Goal: Find specific page/section: Find specific page/section

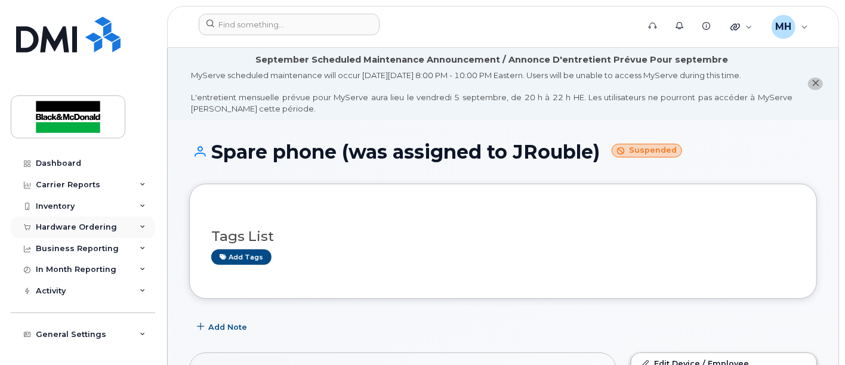
click at [57, 227] on div "Hardware Ordering" at bounding box center [76, 228] width 81 height 10
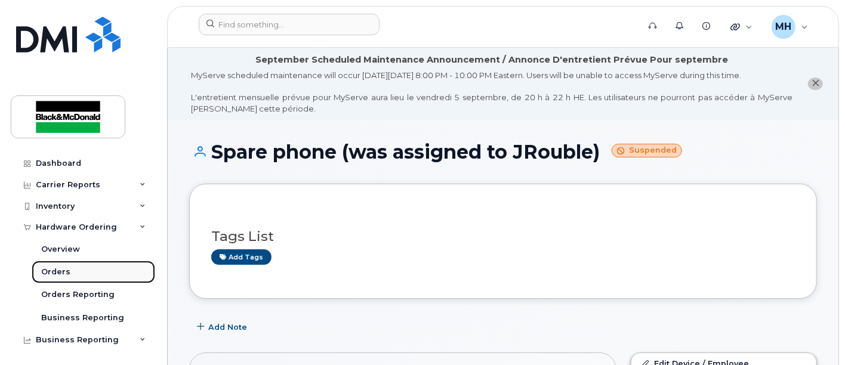
click at [57, 275] on div "Orders" at bounding box center [55, 272] width 29 height 11
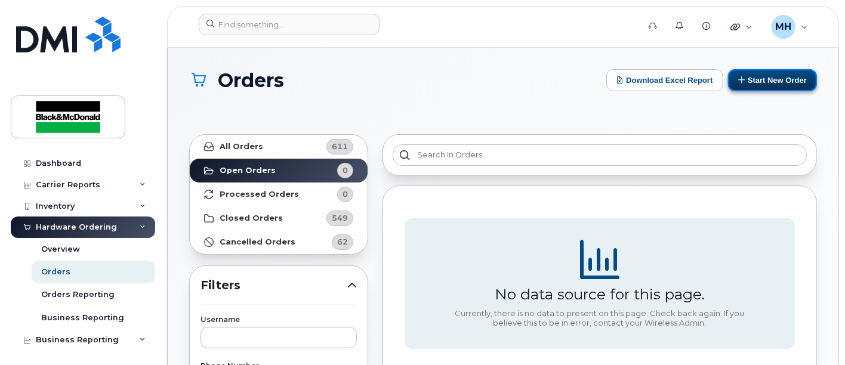
click at [788, 82] on button "Start New Order" at bounding box center [772, 80] width 89 height 22
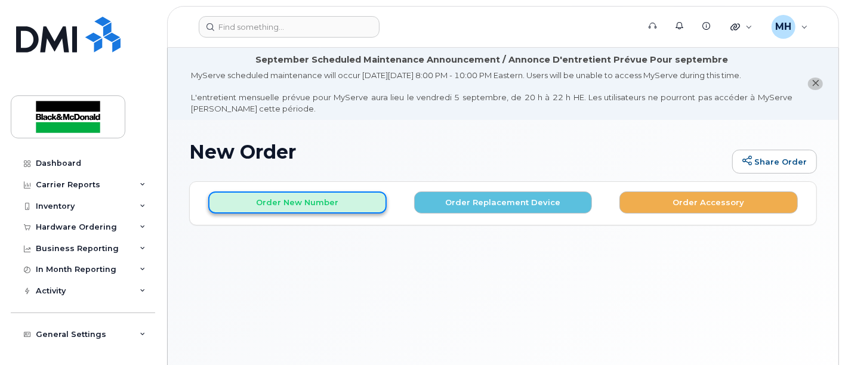
click at [313, 198] on button "Order New Number" at bounding box center [297, 203] width 179 height 22
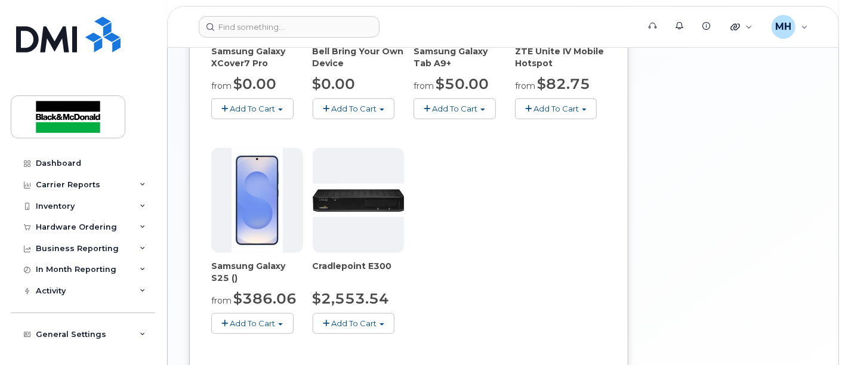
scroll to position [663, 0]
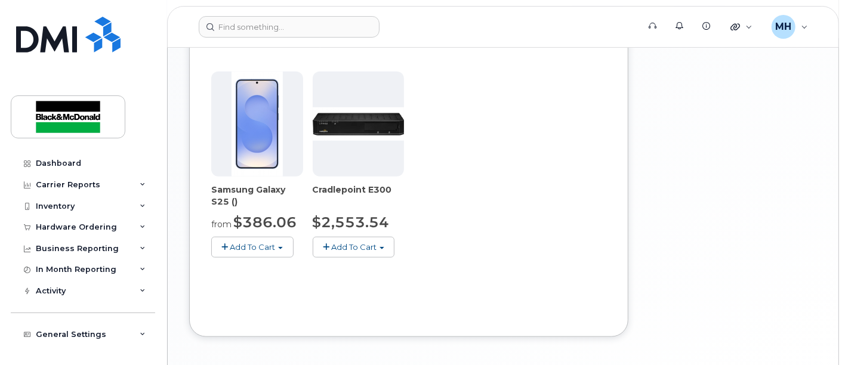
click at [355, 119] on img at bounding box center [359, 123] width 92 height 33
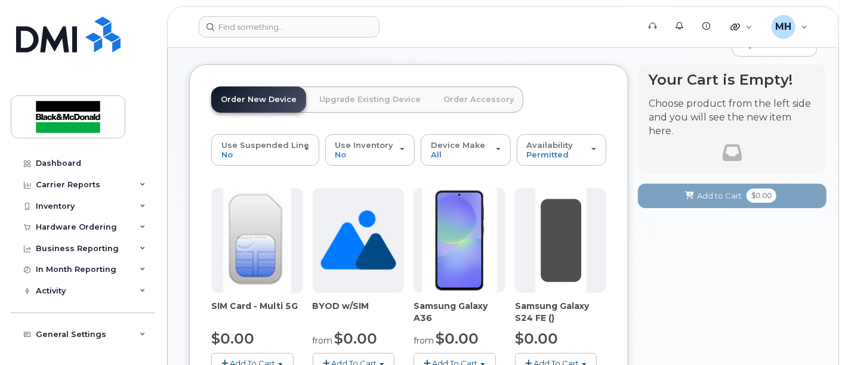
scroll to position [0, 0]
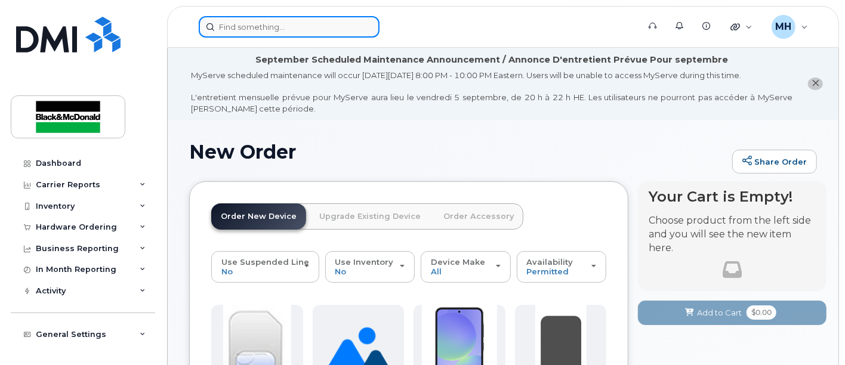
click at [246, 27] on input at bounding box center [289, 26] width 181 height 21
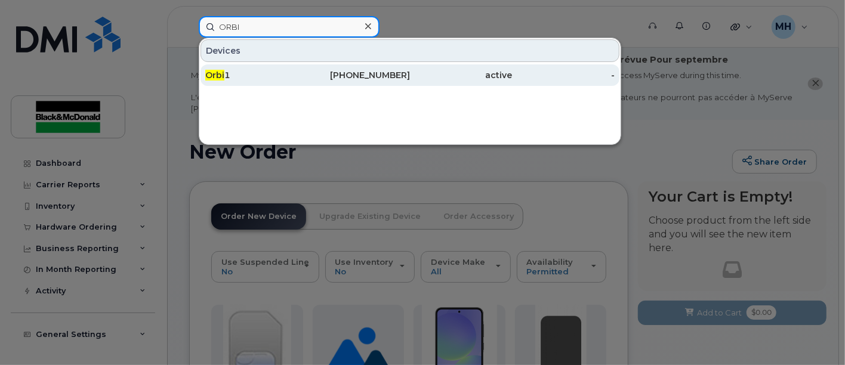
type input "ORBI"
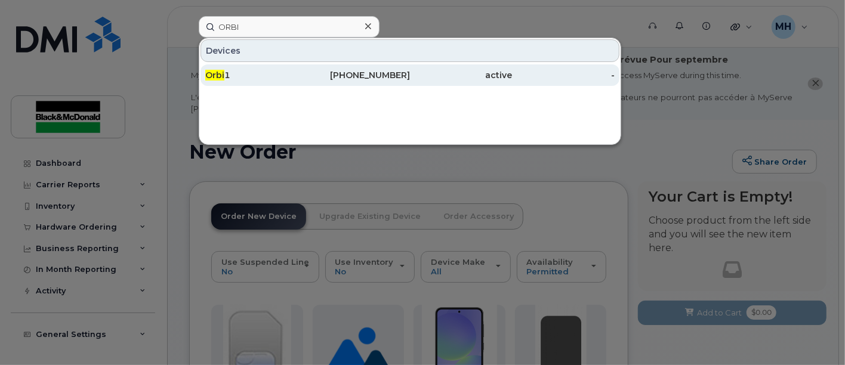
click at [225, 71] on div "Orbi 1" at bounding box center [256, 75] width 103 height 12
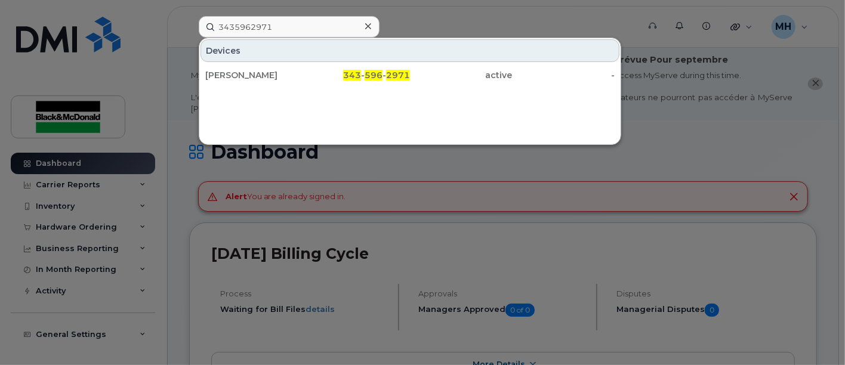
type input "3435962971"
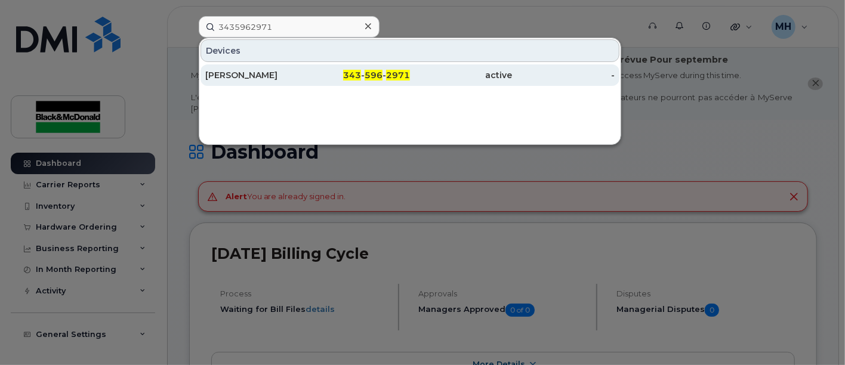
click at [268, 76] on div "[PERSON_NAME]" at bounding box center [256, 75] width 103 height 12
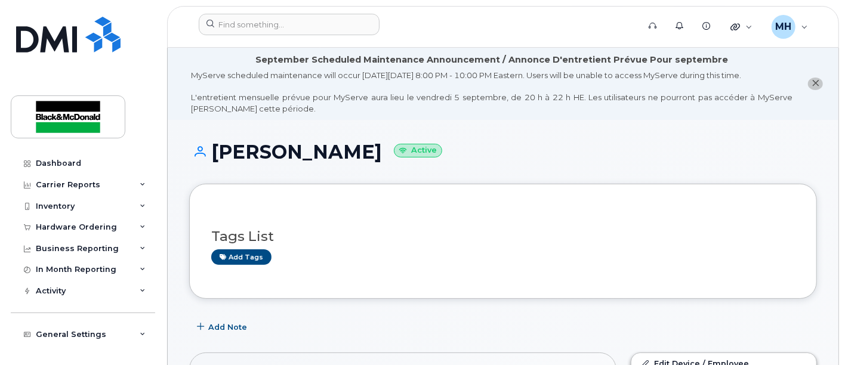
drag, startPoint x: 361, startPoint y: 152, endPoint x: 207, endPoint y: 147, distance: 154.7
click at [207, 147] on h1 "[PERSON_NAME] Active" at bounding box center [503, 151] width 628 height 21
copy h1 "Zachary Khatib"
